Goal: Task Accomplishment & Management: Complete application form

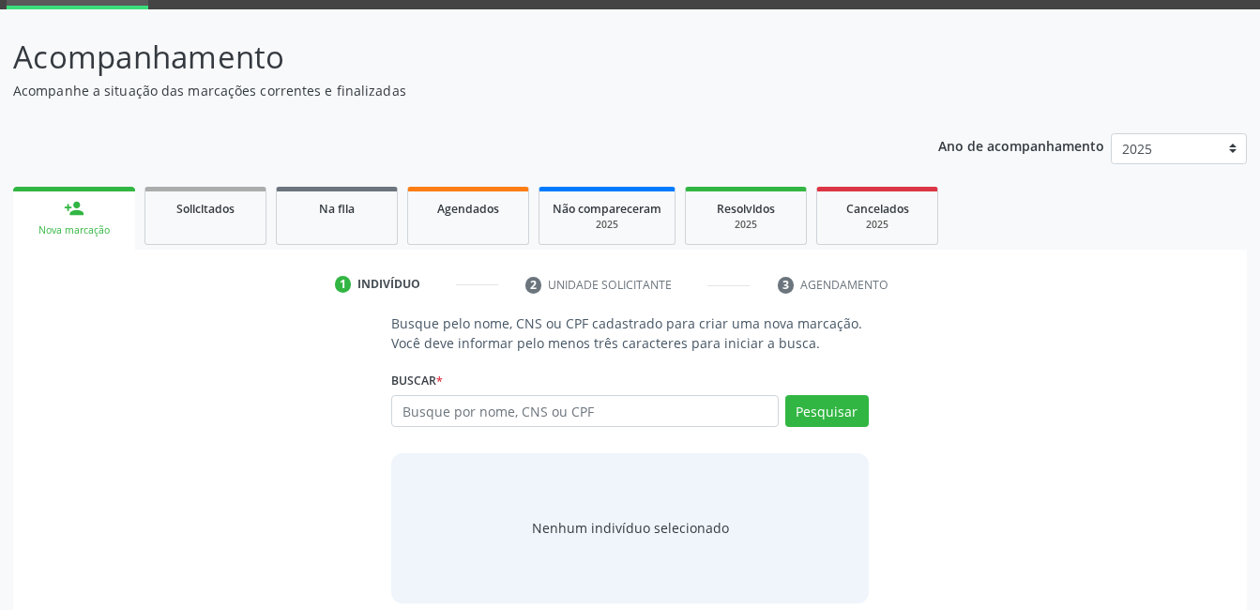
scroll to position [94, 0]
click at [746, 404] on input "text" at bounding box center [584, 411] width 387 height 32
type input "[PERSON_NAME]"
click at [822, 418] on button "Pesquisar" at bounding box center [828, 411] width 84 height 32
click at [836, 410] on div "[PERSON_NAME] por nome, CNS ou CPF [PERSON_NAME] CPF: -- CNS: 898 0040 5934 499…" at bounding box center [629, 417] width 477 height 45
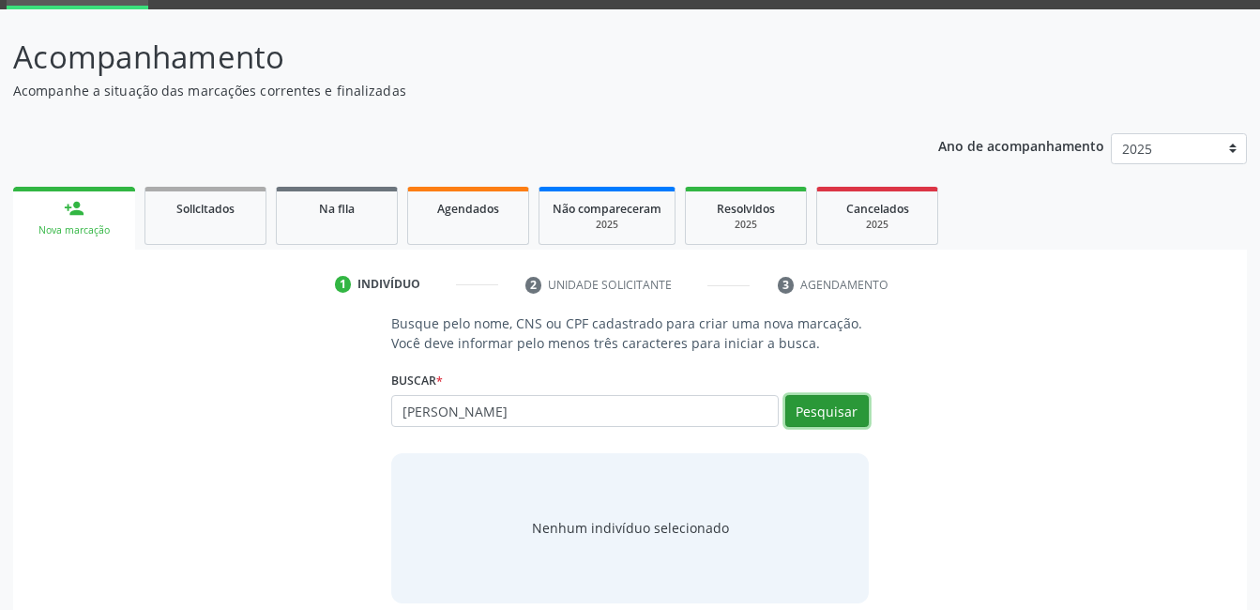
click at [836, 410] on button "Pesquisar" at bounding box center [828, 411] width 84 height 32
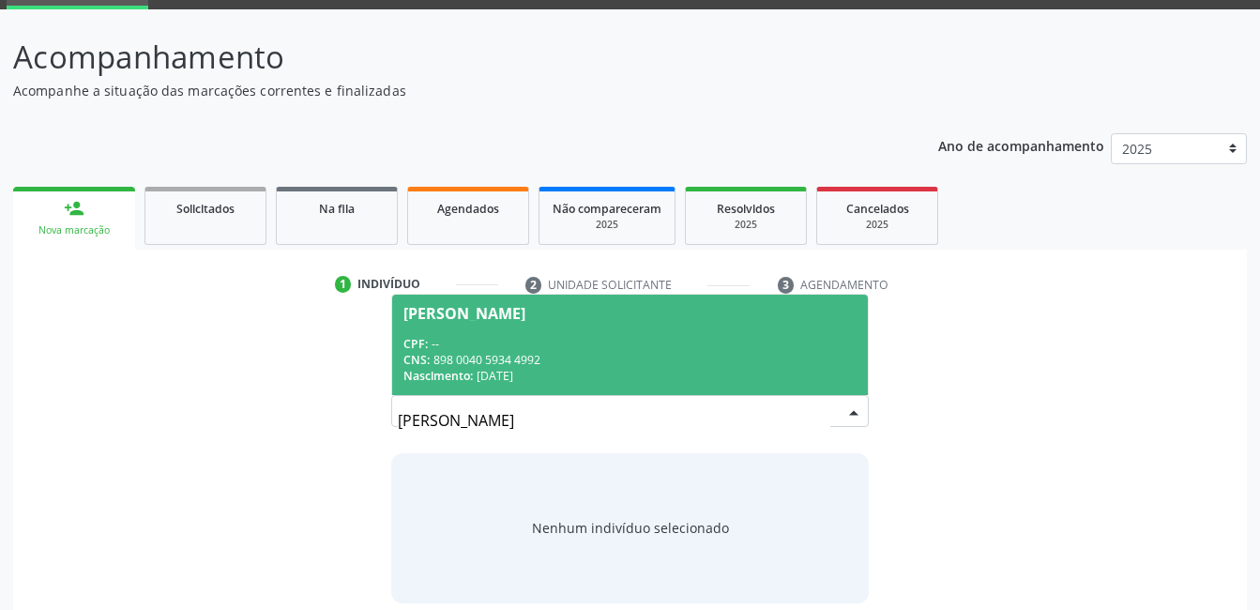
click at [805, 408] on input "[PERSON_NAME]" at bounding box center [614, 421] width 432 height 38
click at [544, 328] on span "[PERSON_NAME] CPF: -- CNS: 898 0040 5934 4992 Nascimento: [DATE]" at bounding box center [629, 345] width 475 height 100
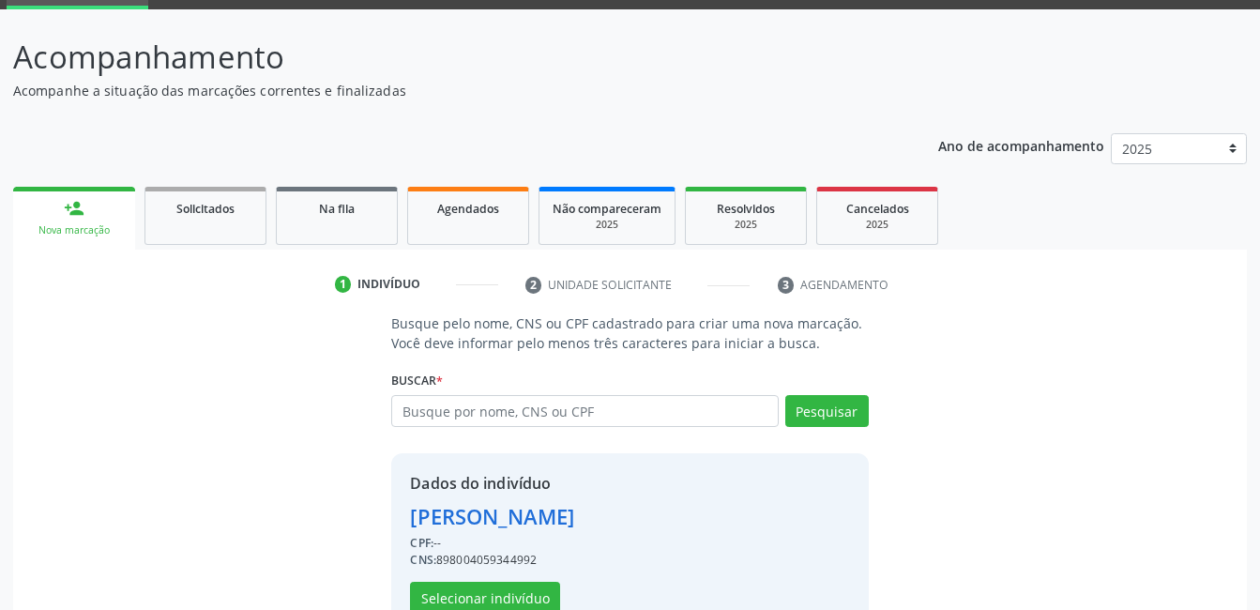
scroll to position [143, 0]
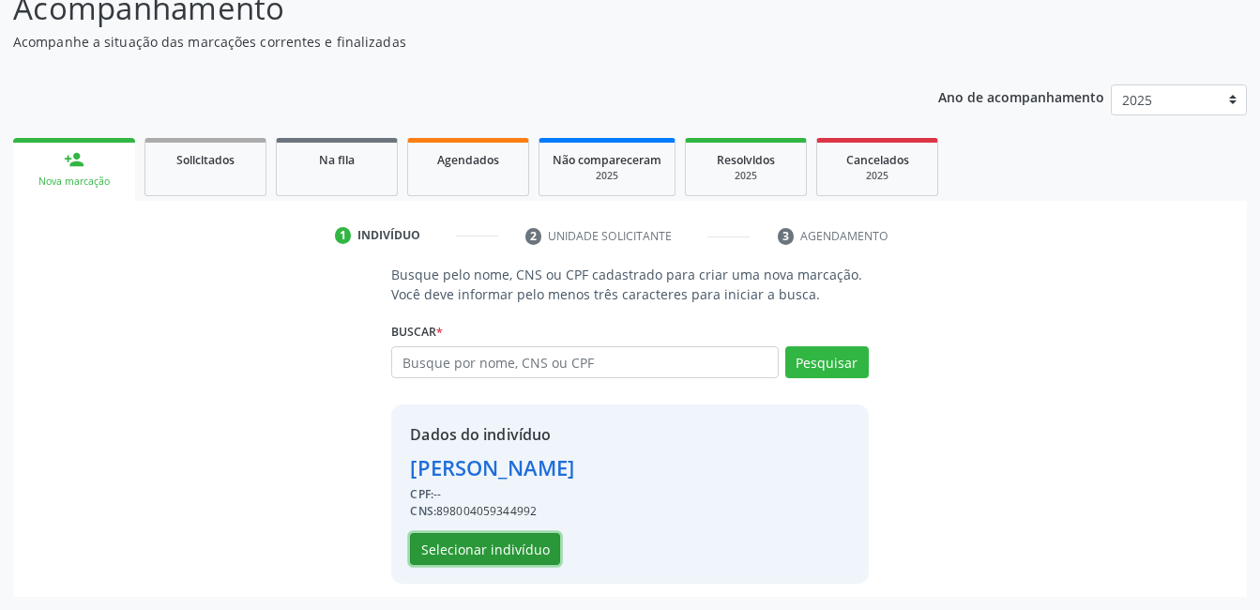
click at [501, 551] on button "Selecionar indivíduo" at bounding box center [485, 549] width 150 height 32
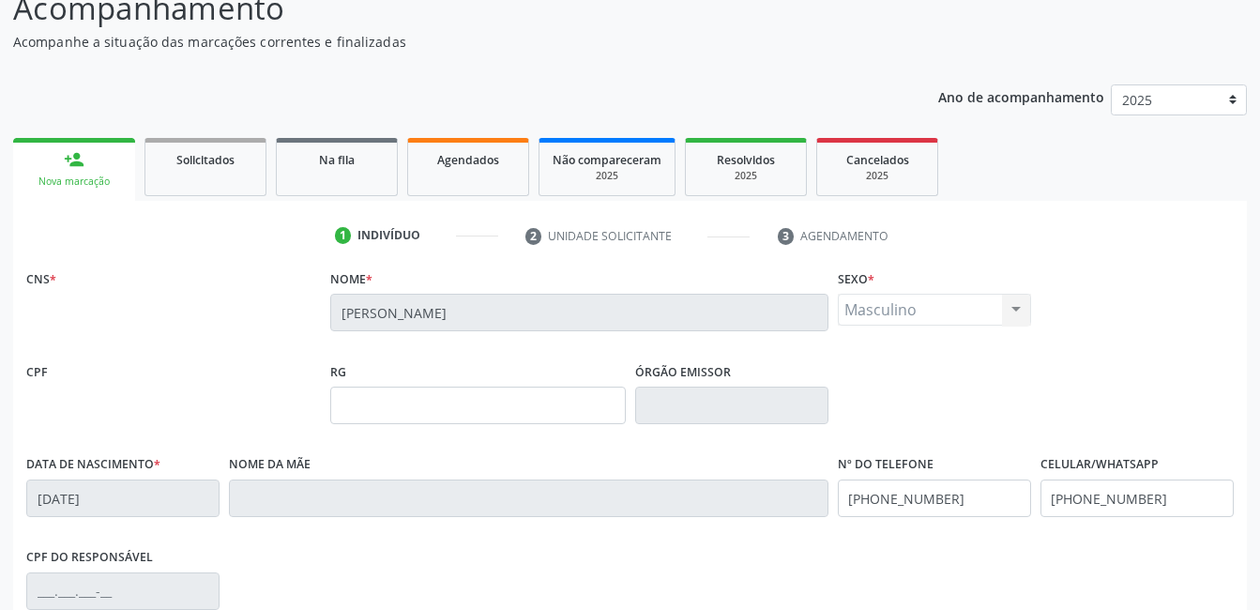
click at [501, 551] on div "CPF do responsável" at bounding box center [630, 589] width 1217 height 93
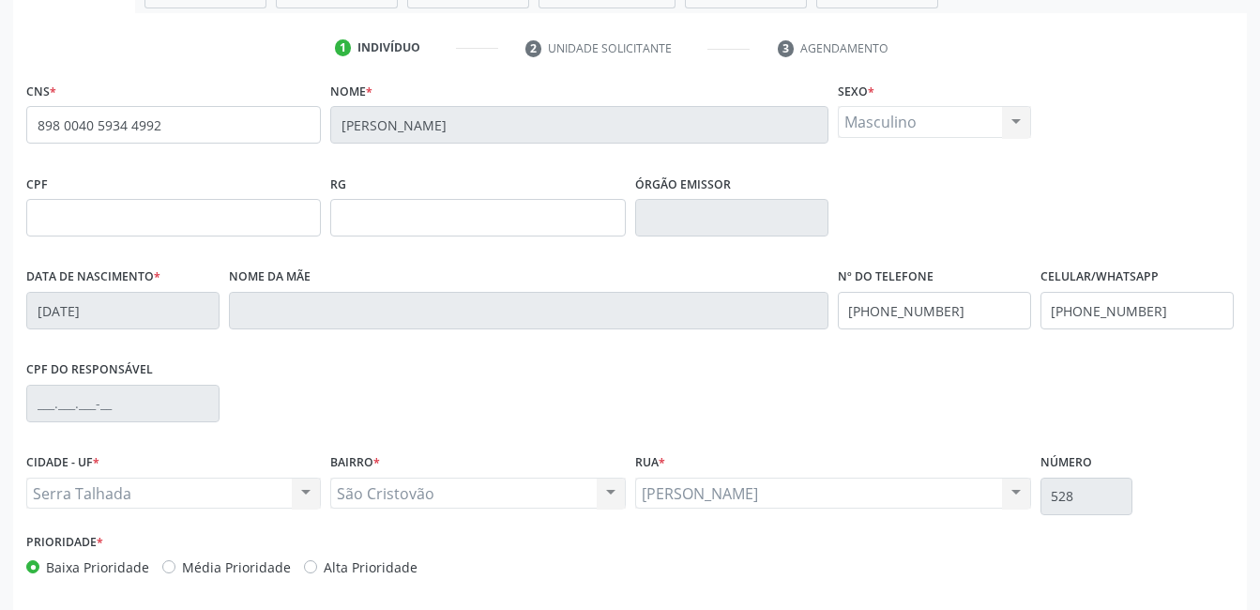
scroll to position [407, 0]
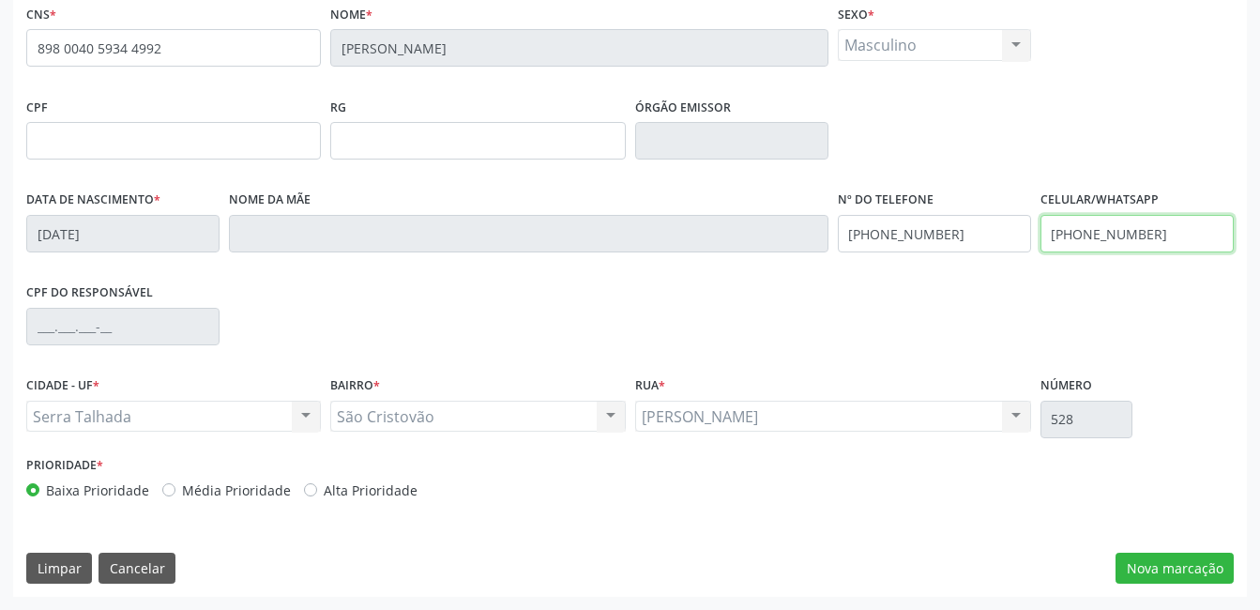
drag, startPoint x: 1149, startPoint y: 230, endPoint x: 1021, endPoint y: 241, distance: 128.1
click at [1021, 241] on div "Data de nascimento * 1[DATE] Nome da mãe Nº do Telefone [PHONE_NUMBER] Celular/…" at bounding box center [630, 232] width 1217 height 93
type input "[PHONE_NUMBER]"
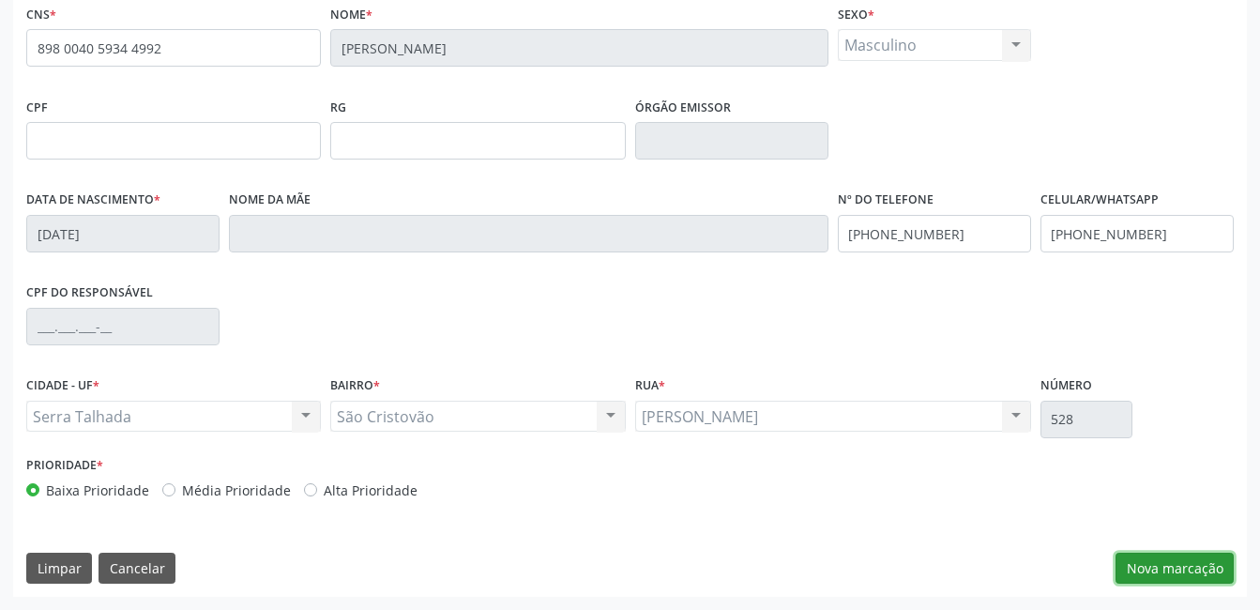
click at [1178, 557] on button "Nova marcação" at bounding box center [1175, 569] width 118 height 32
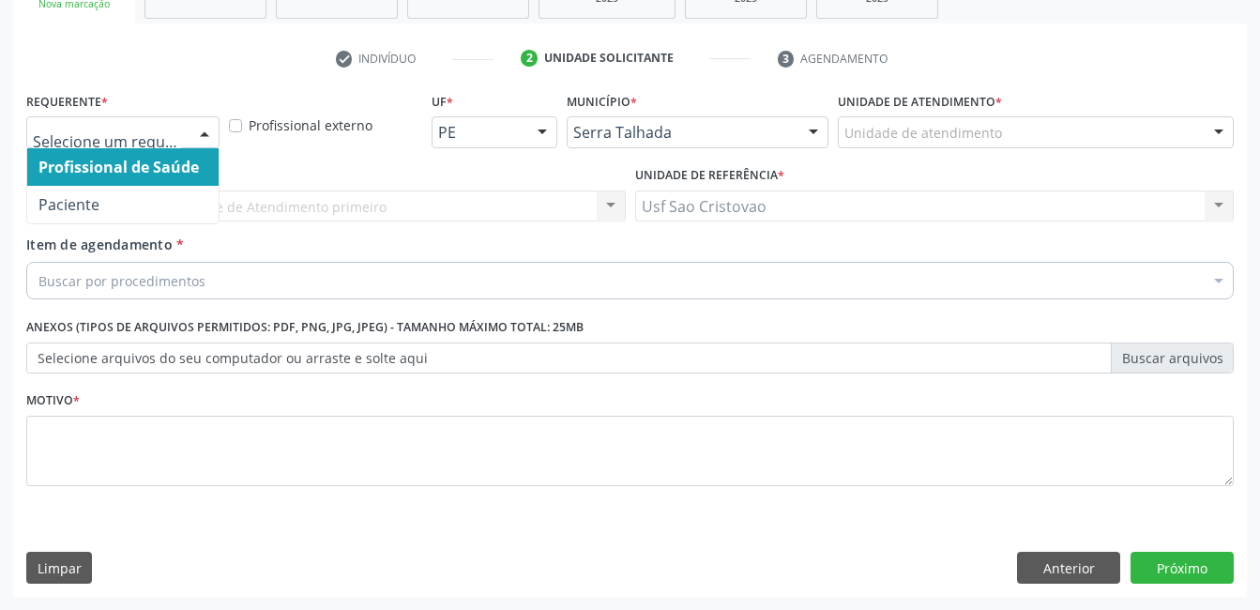
click at [187, 133] on div at bounding box center [122, 132] width 193 height 32
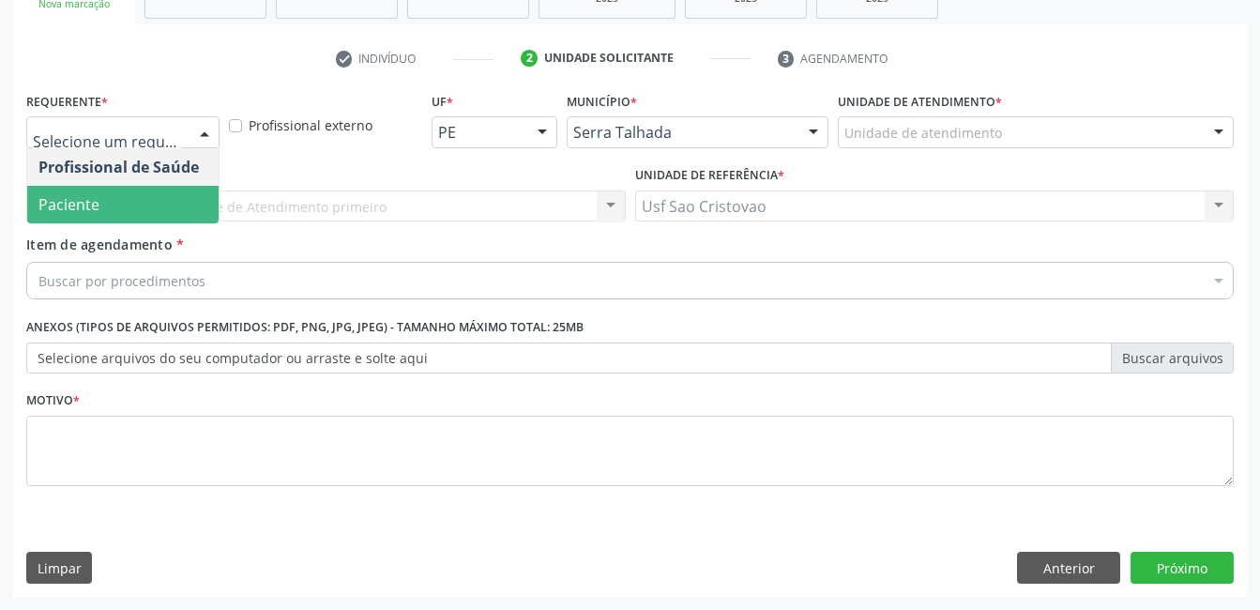
click at [161, 204] on span "Paciente" at bounding box center [122, 205] width 191 height 38
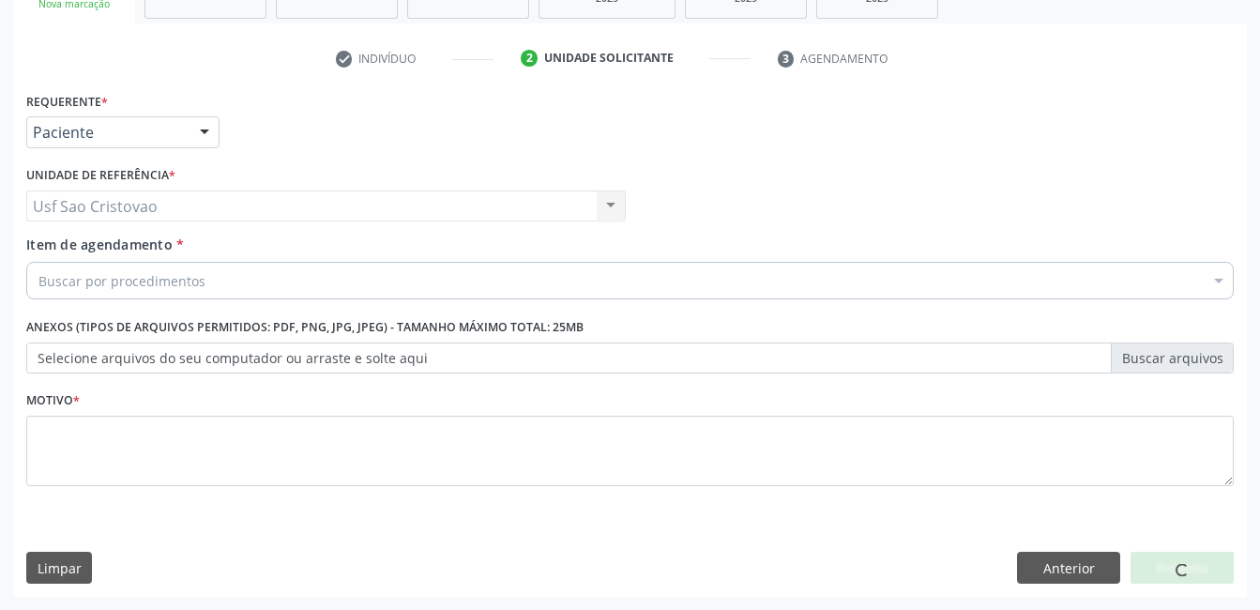
click at [180, 268] on div "Buscar por procedimentos" at bounding box center [630, 281] width 1208 height 38
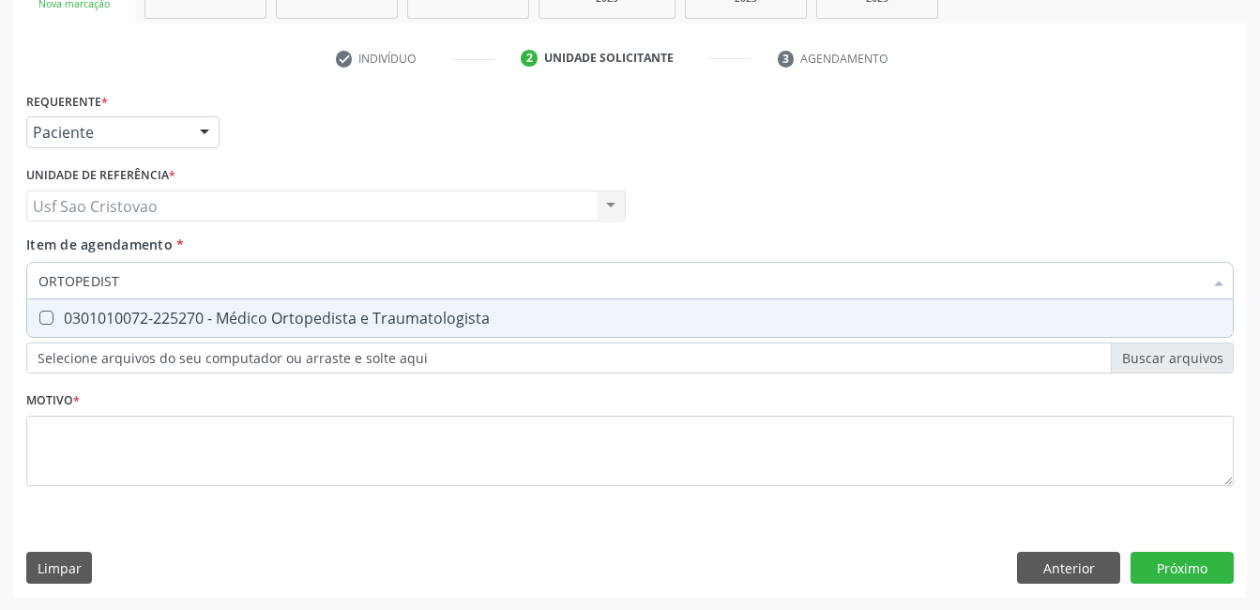
type input "ORTOPEDISTA"
click at [44, 318] on Traumatologista at bounding box center [46, 318] width 14 height 14
click at [39, 318] on Traumatologista "checkbox" at bounding box center [33, 318] width 12 height 12
checkbox Traumatologista "true"
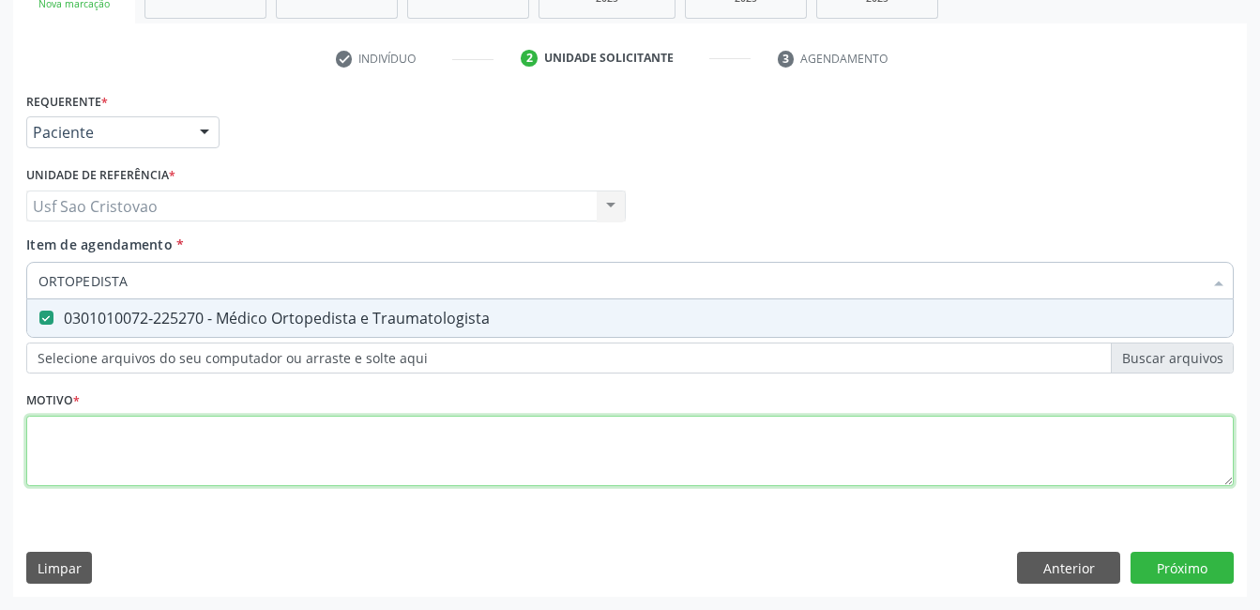
click at [170, 448] on div "Requerente * Paciente Profissional de Saúde Paciente Nenhum resultado encontrad…" at bounding box center [630, 299] width 1208 height 425
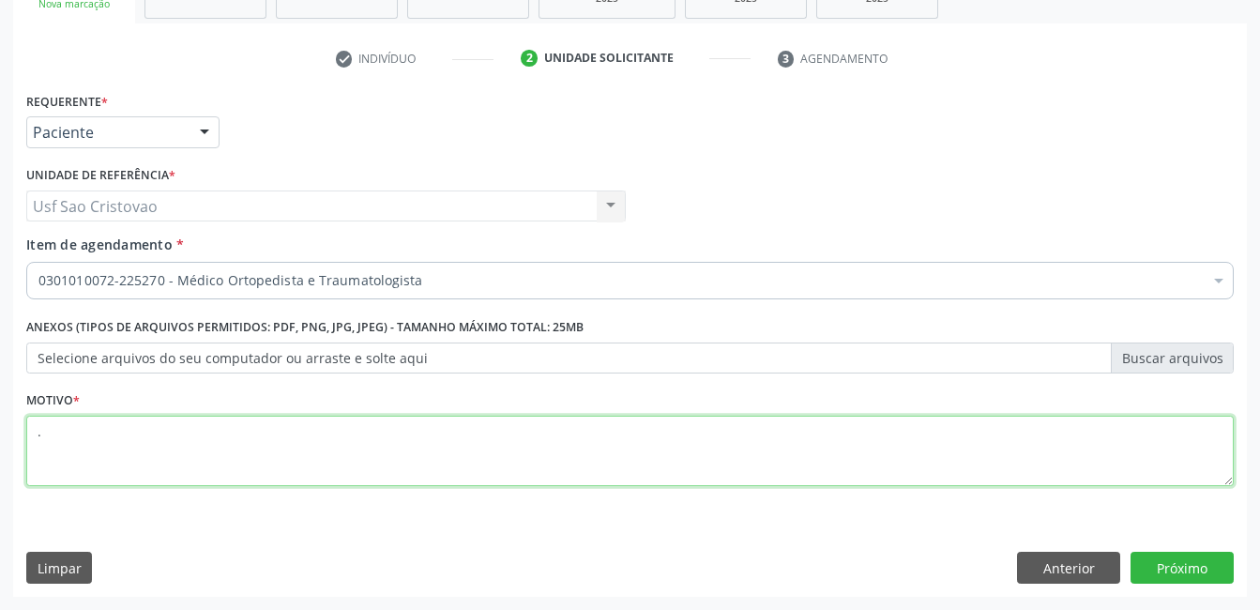
type textarea "."
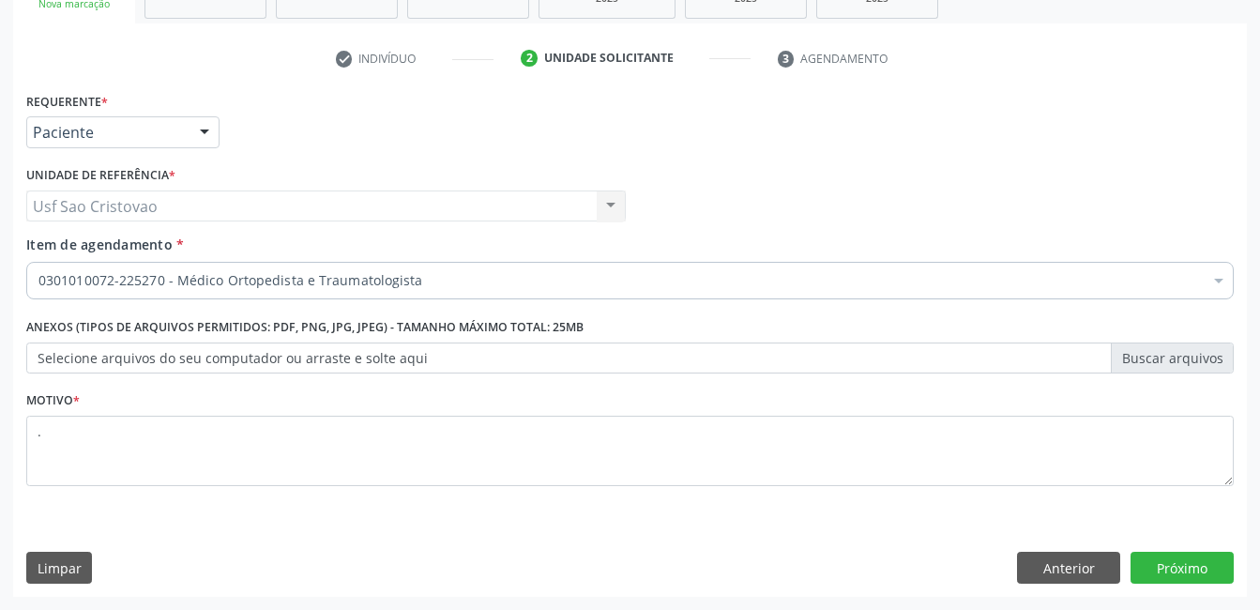
click at [626, 560] on div "Limpar Anterior Próximo" at bounding box center [630, 568] width 1208 height 32
click at [1168, 564] on button "Próximo" at bounding box center [1182, 568] width 103 height 32
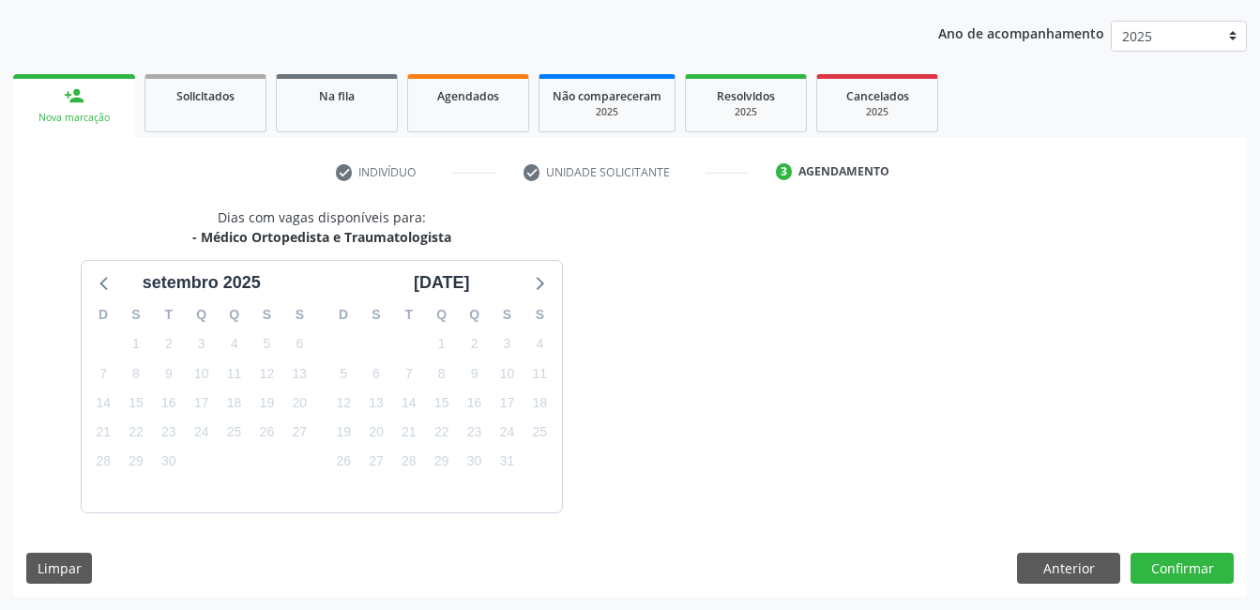
scroll to position [262, 0]
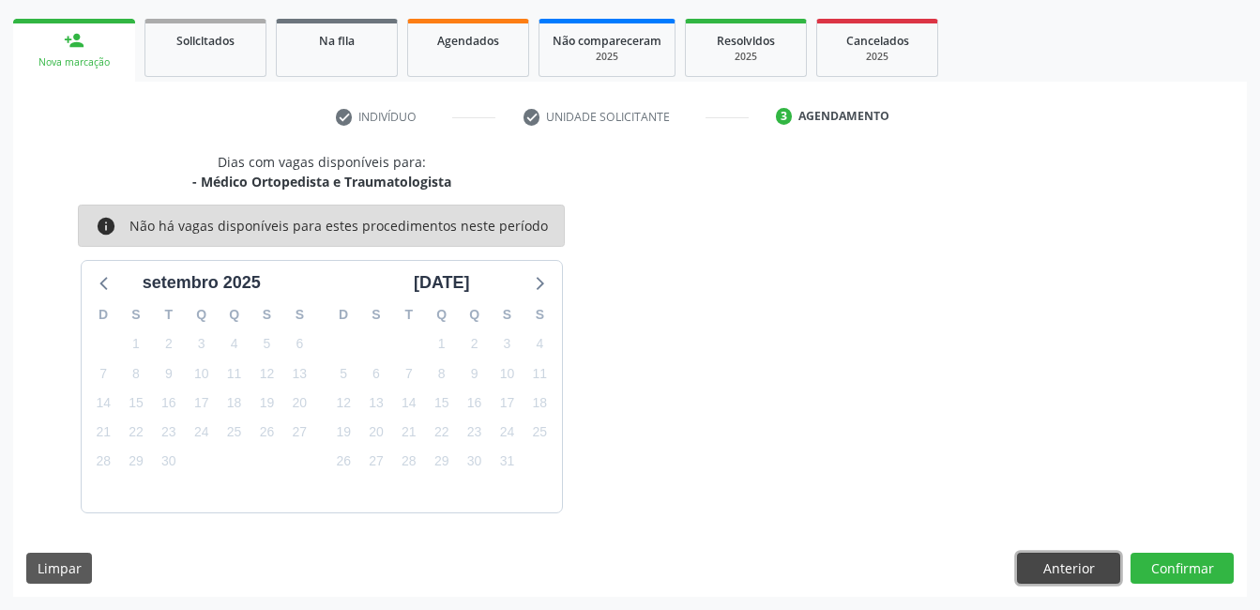
click at [1054, 569] on button "Anterior" at bounding box center [1068, 569] width 103 height 32
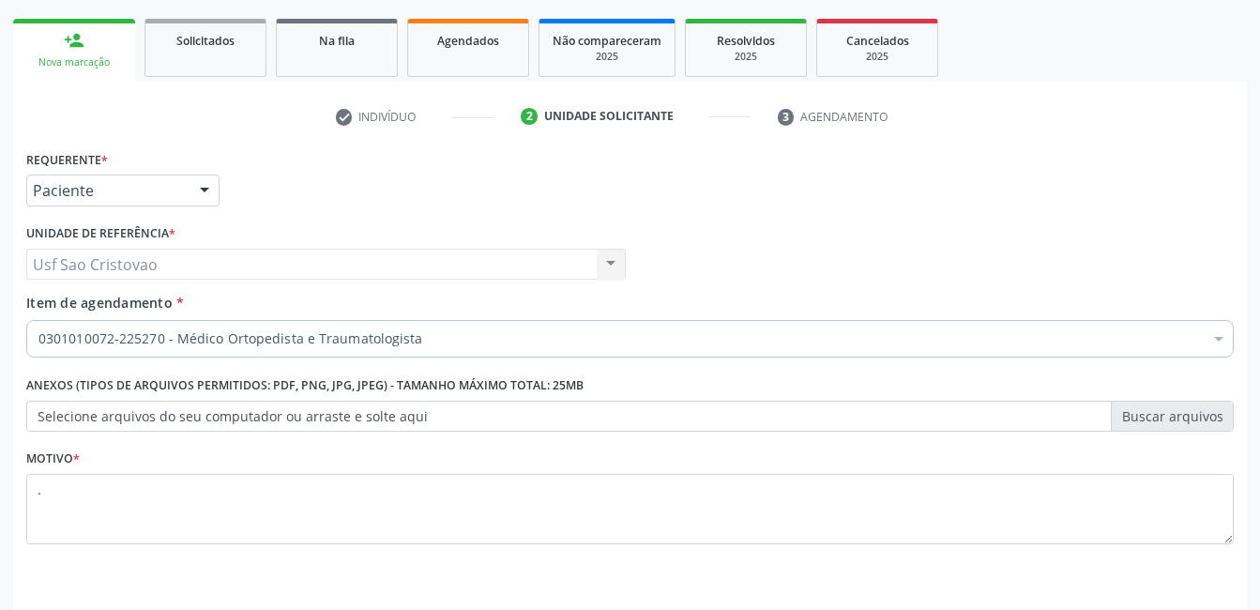
scroll to position [320, 0]
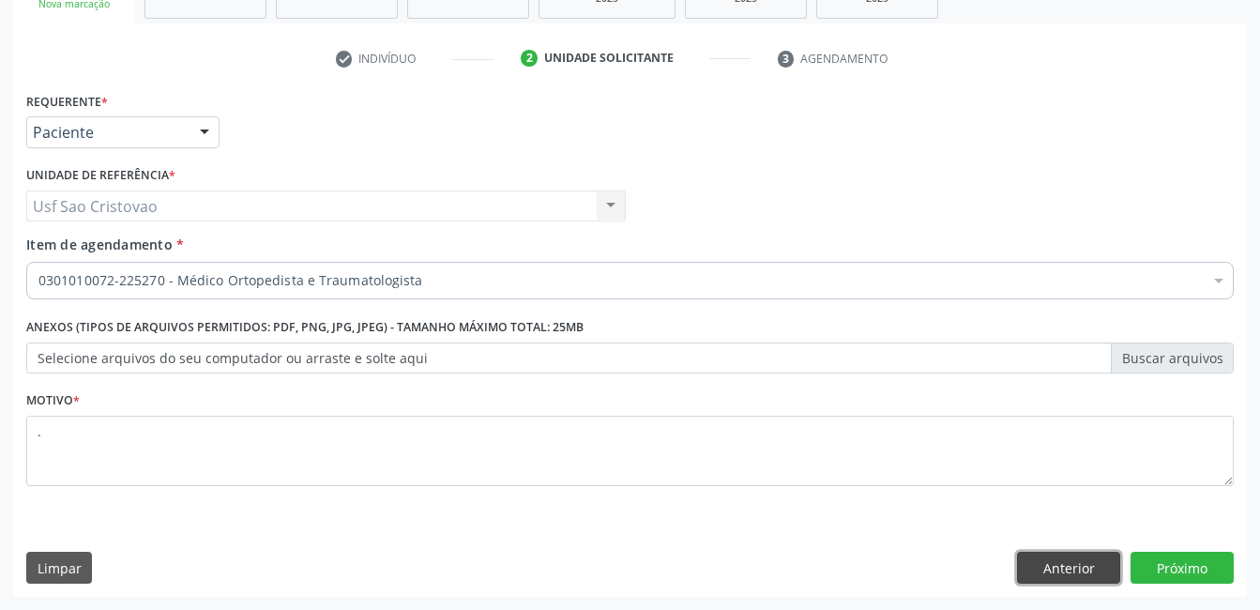
click at [1056, 573] on button "Anterior" at bounding box center [1068, 568] width 103 height 32
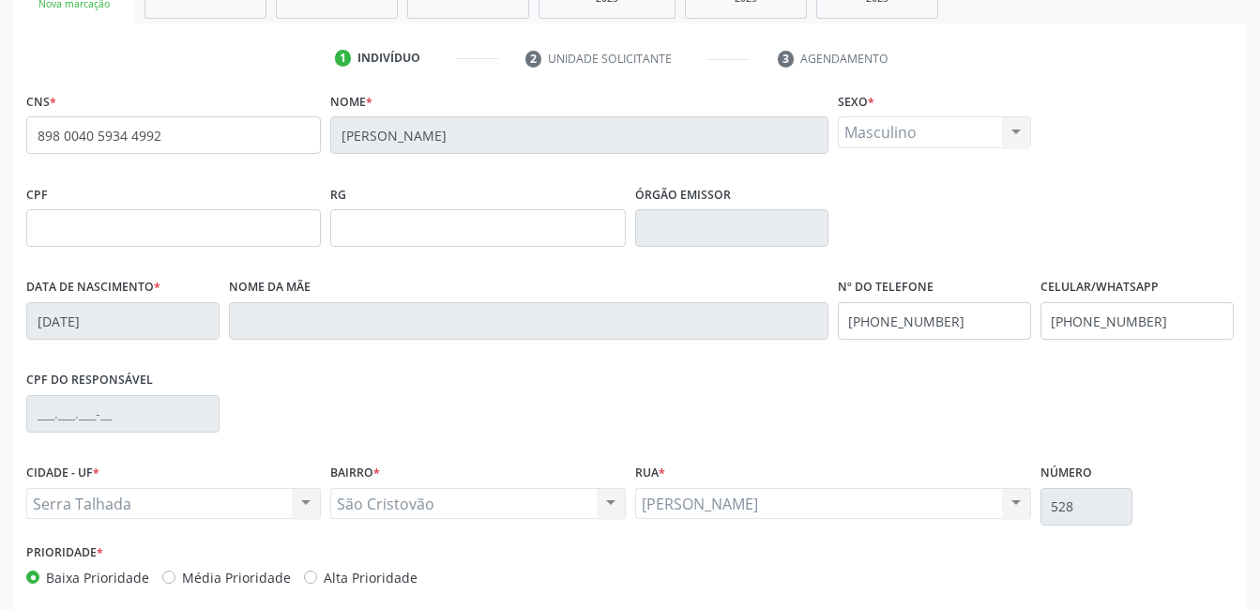
scroll to position [407, 0]
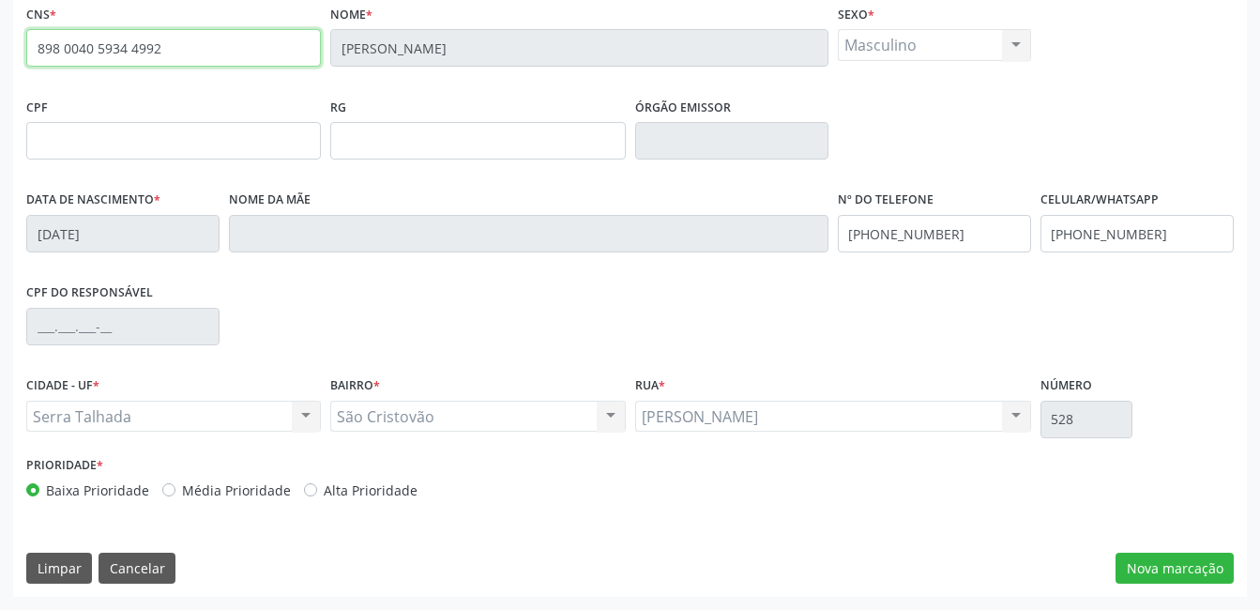
drag, startPoint x: 186, startPoint y: 53, endPoint x: -4, endPoint y: 73, distance: 190.6
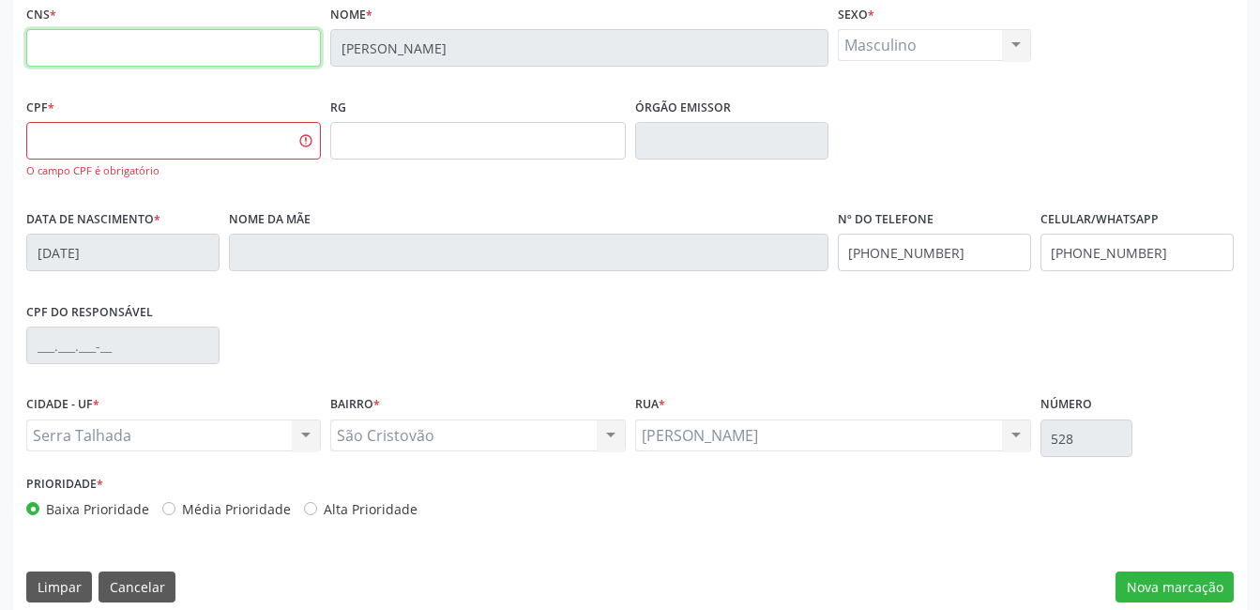
scroll to position [220, 0]
